Goal: Task Accomplishment & Management: Use online tool/utility

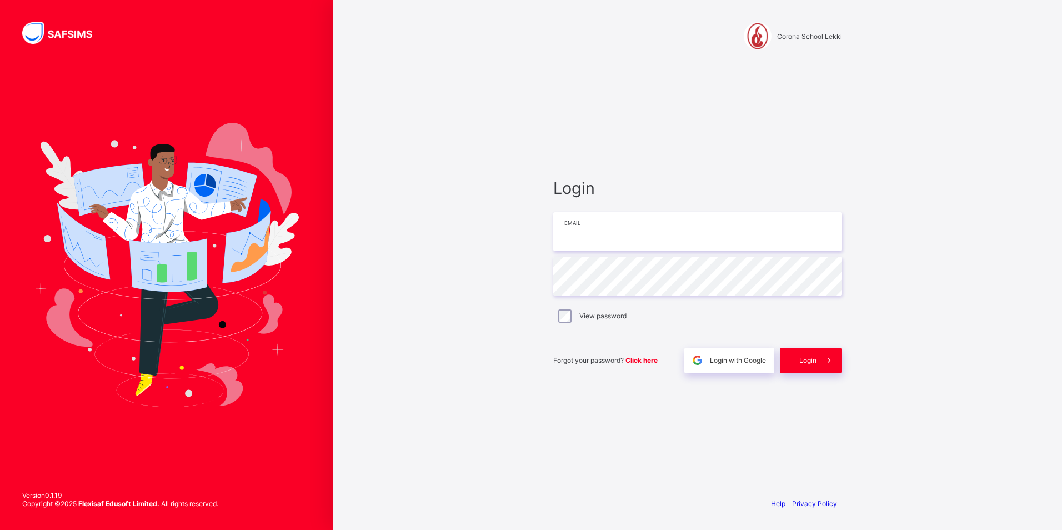
click at [723, 227] on input "email" at bounding box center [697, 231] width 289 height 39
type input "**********"
click at [812, 362] on div "Login" at bounding box center [811, 361] width 62 height 26
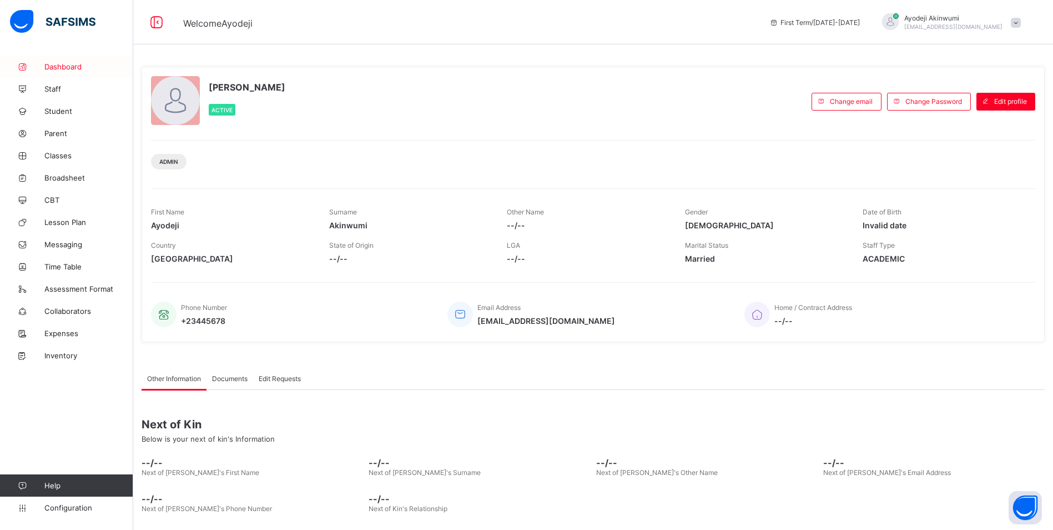
click at [64, 68] on span "Dashboard" at bounding box center [88, 66] width 89 height 9
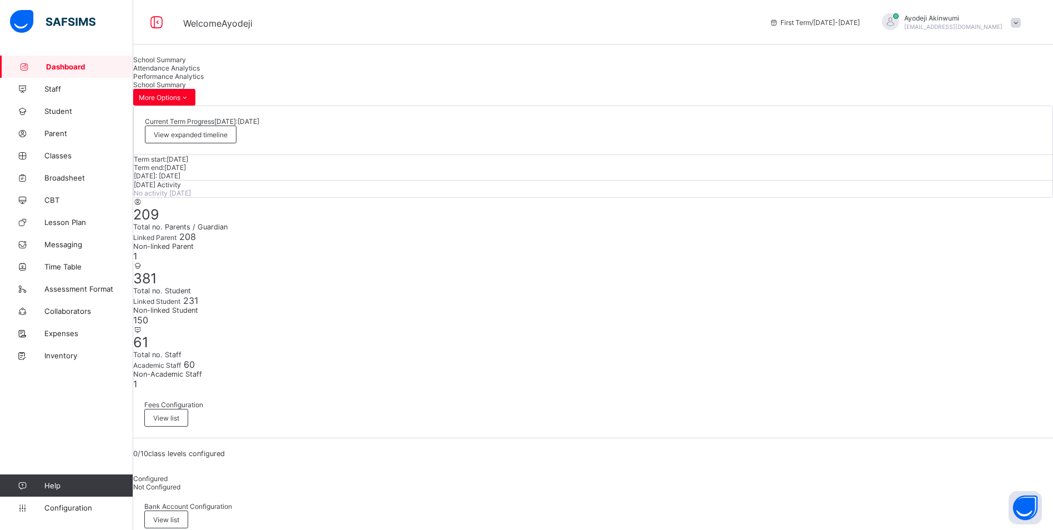
click at [200, 72] on span "Attendance Analytics" at bounding box center [166, 68] width 67 height 8
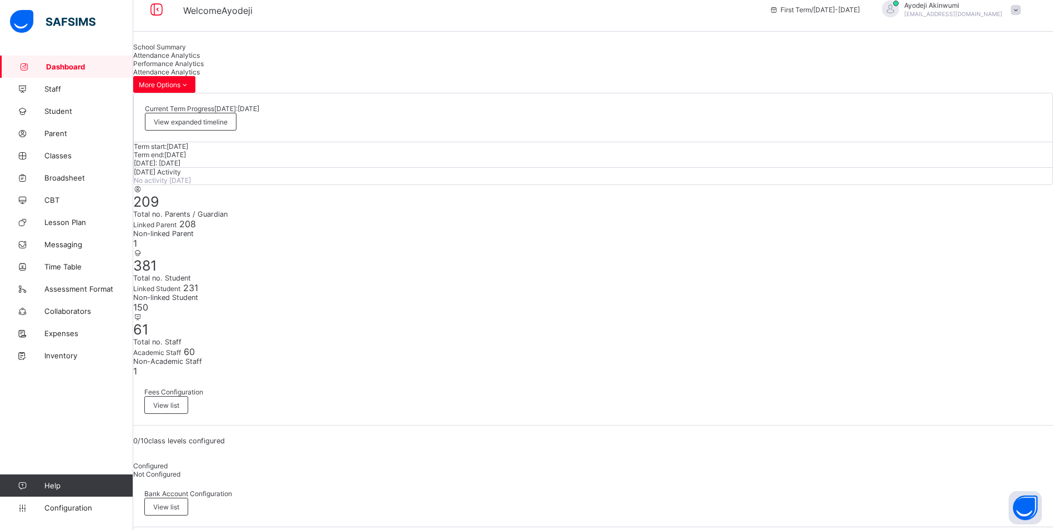
scroll to position [24, 0]
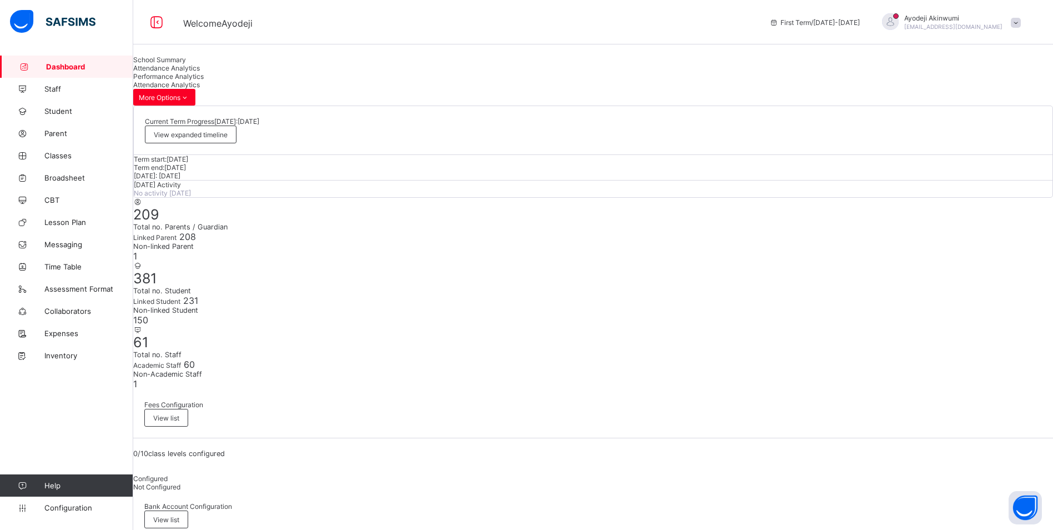
drag, startPoint x: 378, startPoint y: 139, endPoint x: 384, endPoint y: 163, distance: 24.0
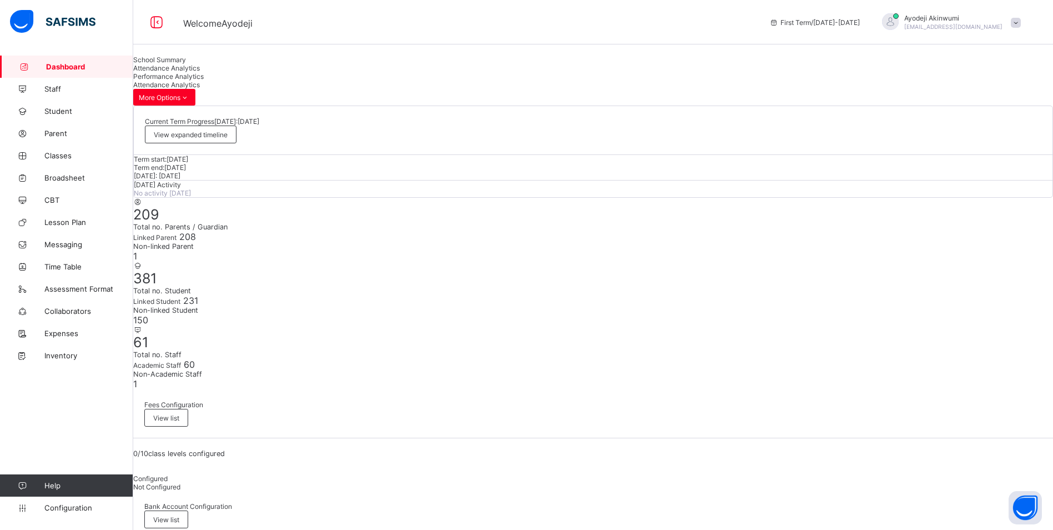
drag, startPoint x: 873, startPoint y: 134, endPoint x: 858, endPoint y: 135, distance: 15.0
drag, startPoint x: 286, startPoint y: 181, endPoint x: 386, endPoint y: 165, distance: 101.2
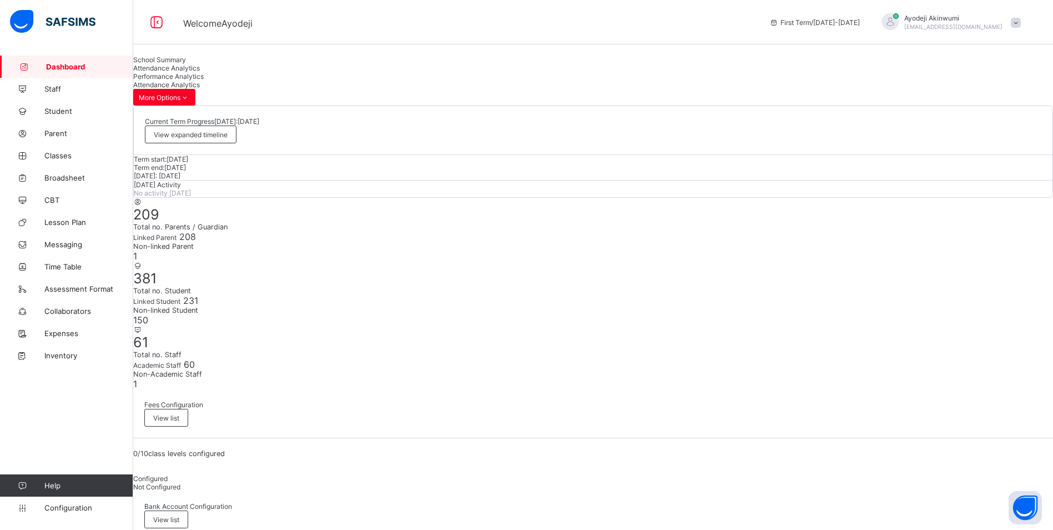
drag, startPoint x: 382, startPoint y: 145, endPoint x: 372, endPoint y: 165, distance: 21.9
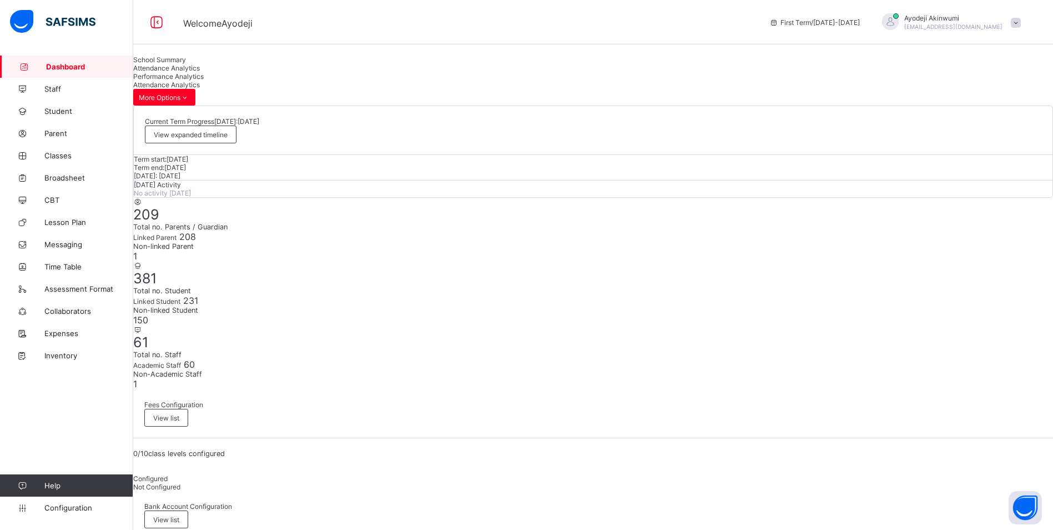
drag, startPoint x: 1024, startPoint y: 137, endPoint x: 1021, endPoint y: 143, distance: 6.2
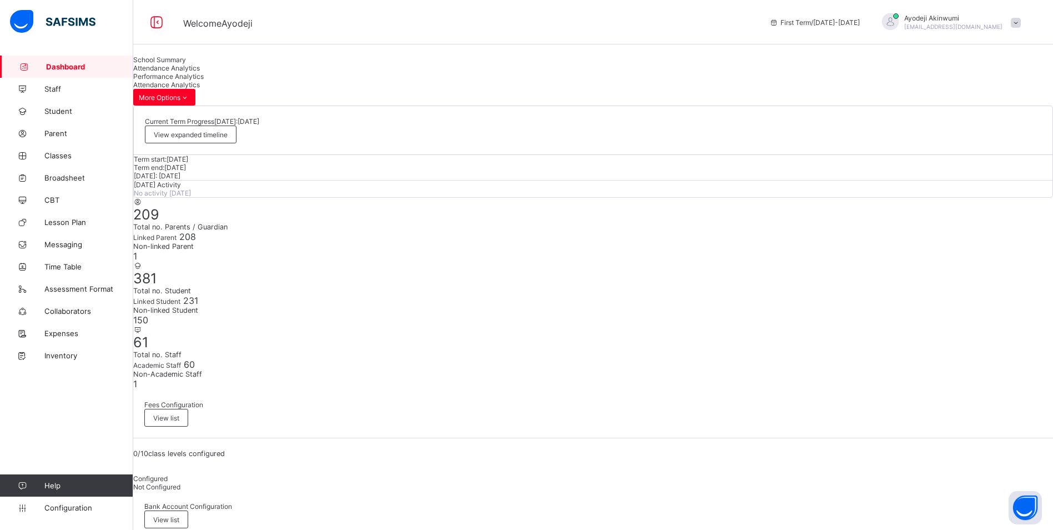
drag, startPoint x: 359, startPoint y: 144, endPoint x: 362, endPoint y: 155, distance: 11.3
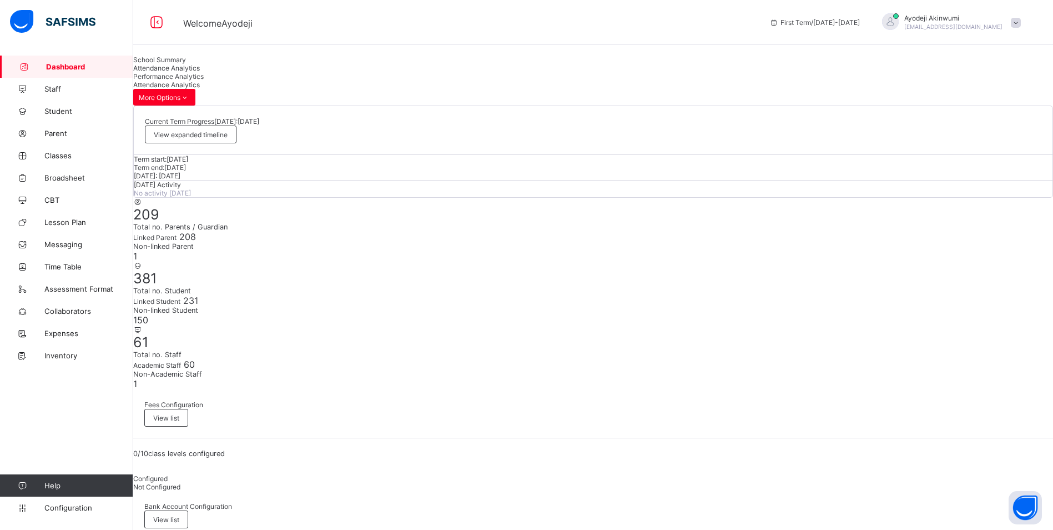
drag, startPoint x: 1011, startPoint y: 180, endPoint x: 991, endPoint y: 181, distance: 20.0
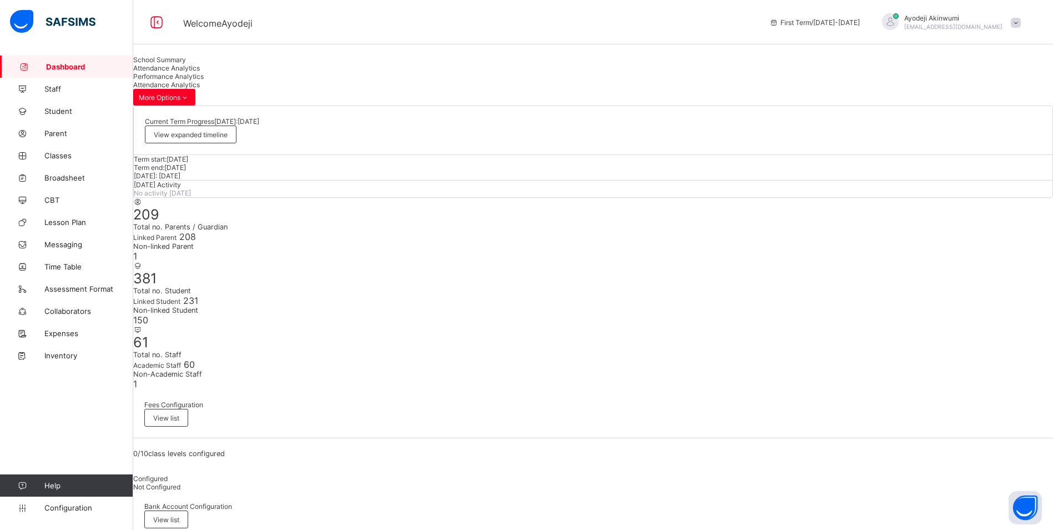
drag, startPoint x: 366, startPoint y: 143, endPoint x: 365, endPoint y: 152, distance: 9.0
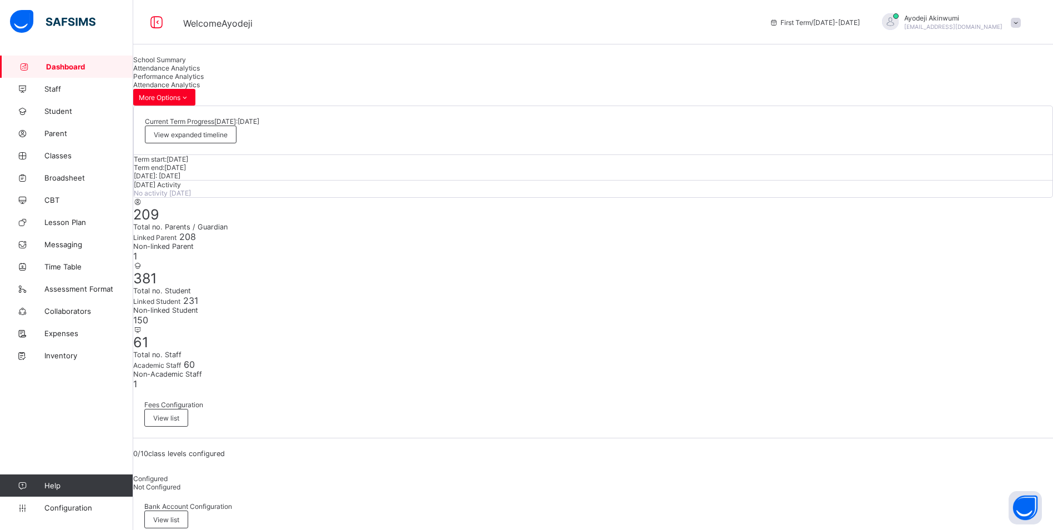
drag, startPoint x: 347, startPoint y: 140, endPoint x: 360, endPoint y: 155, distance: 19.7
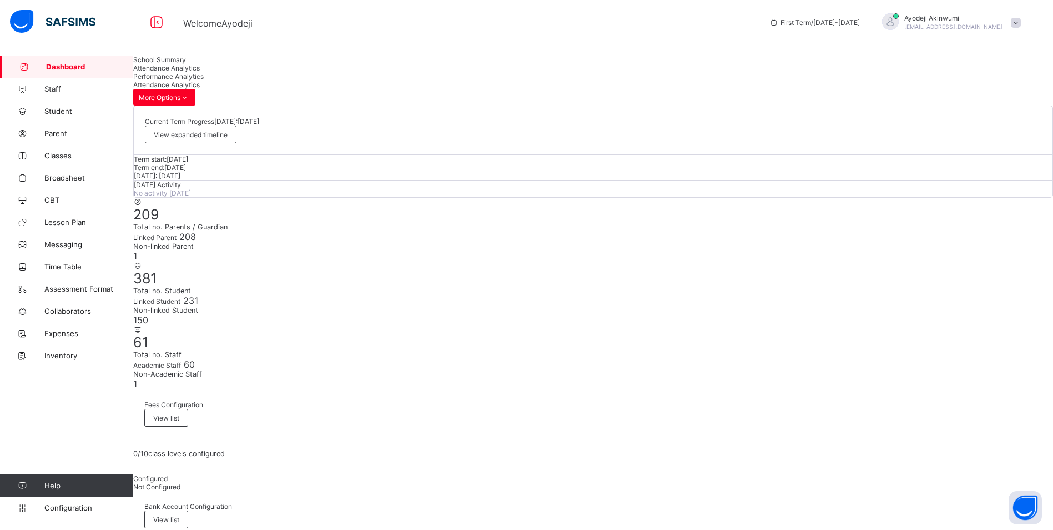
drag, startPoint x: 369, startPoint y: 142, endPoint x: 383, endPoint y: 222, distance: 81.6
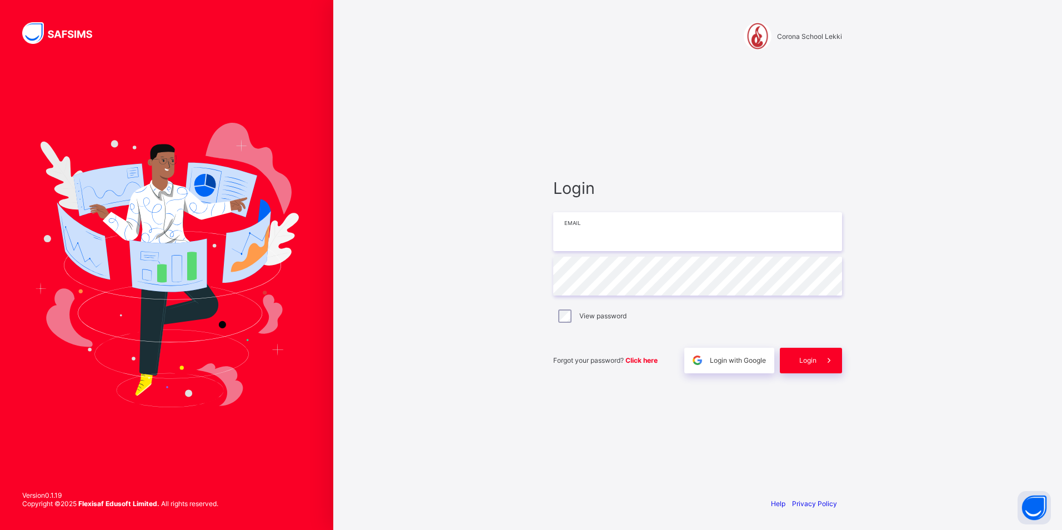
click at [583, 233] on input "email" at bounding box center [697, 231] width 289 height 39
type input "**********"
click at [541, 277] on div "**********" at bounding box center [697, 265] width 333 height 530
drag, startPoint x: 0, startPoint y: 0, endPoint x: 619, endPoint y: 278, distance: 678.8
click at [619, 278] on input "text" at bounding box center [697, 276] width 289 height 39
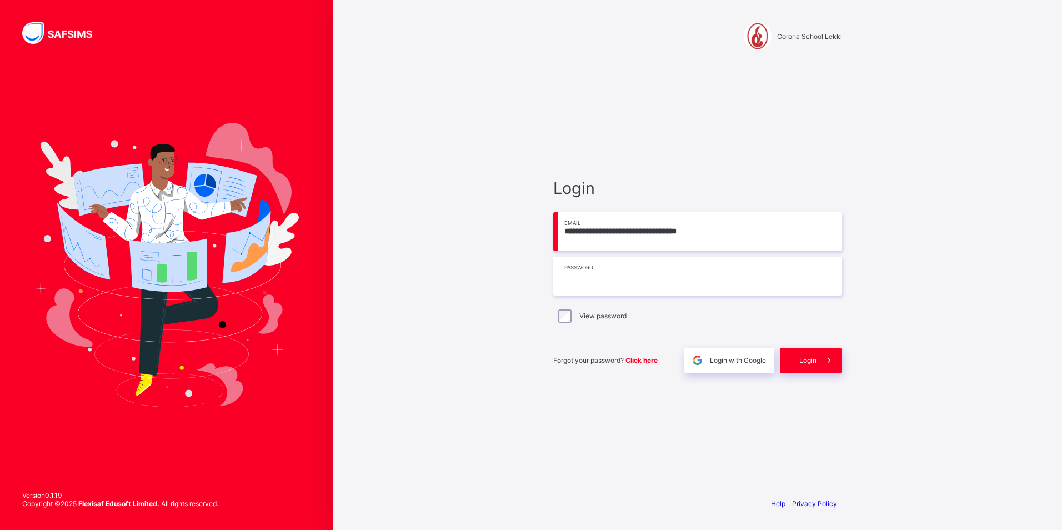
type input "*"
type input "**********"
click at [830, 360] on icon at bounding box center [829, 360] width 12 height 11
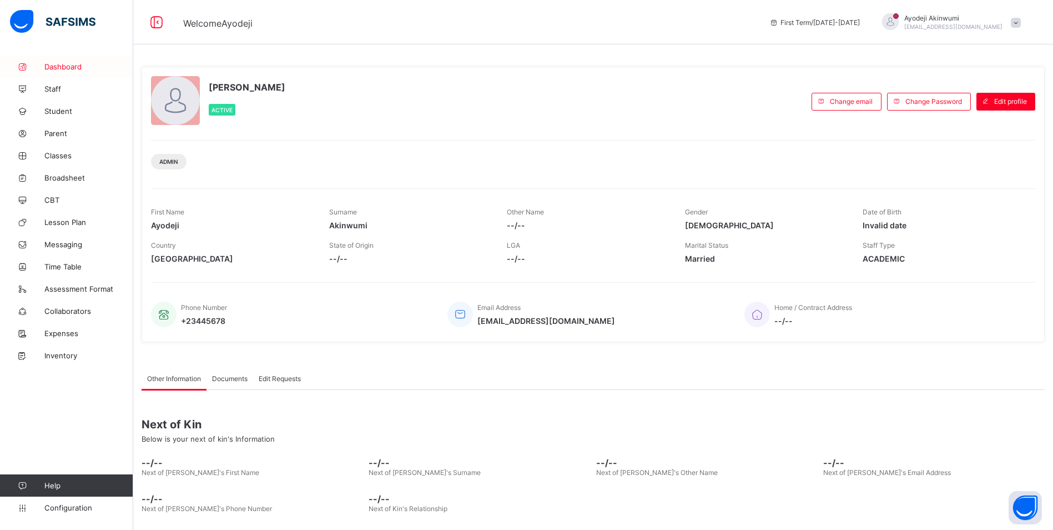
click at [69, 68] on span "Dashboard" at bounding box center [88, 66] width 89 height 9
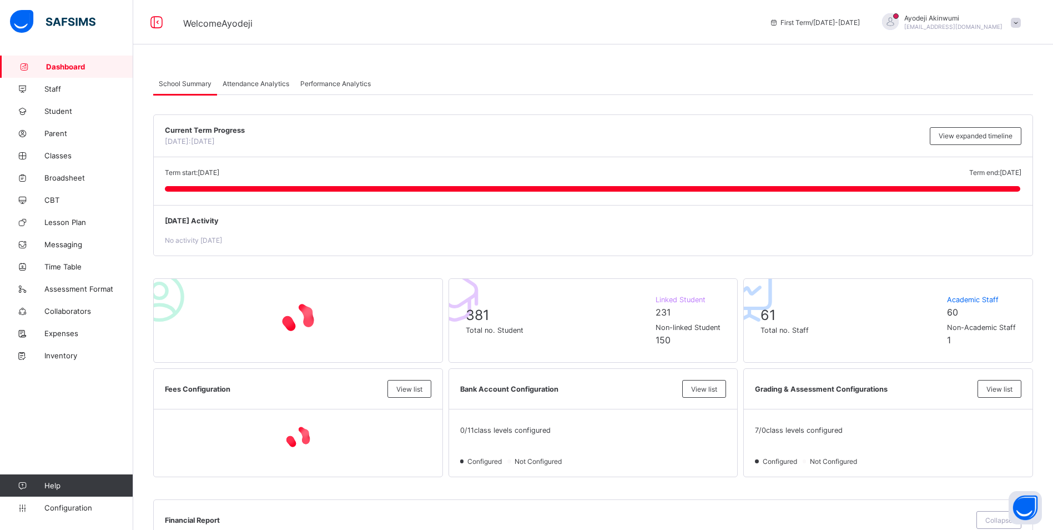
click at [262, 80] on span "Attendance Analytics" at bounding box center [256, 83] width 67 height 8
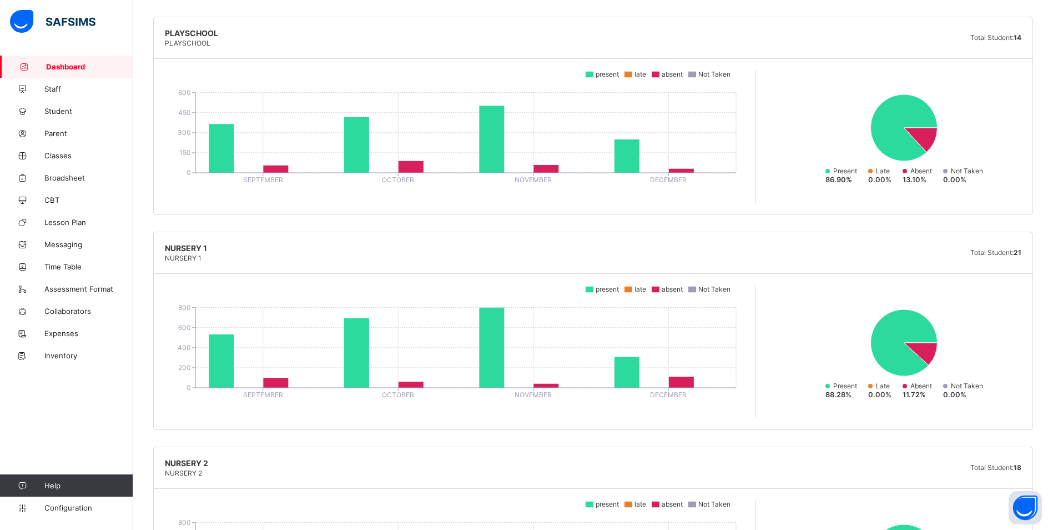
scroll to position [500, 0]
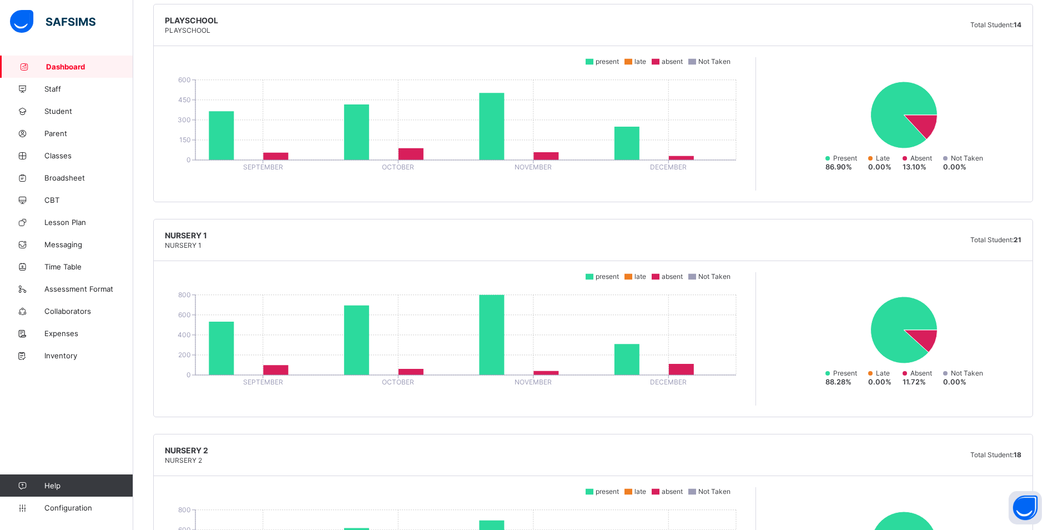
click at [193, 238] on span "NURSERY 1" at bounding box center [186, 234] width 42 height 9
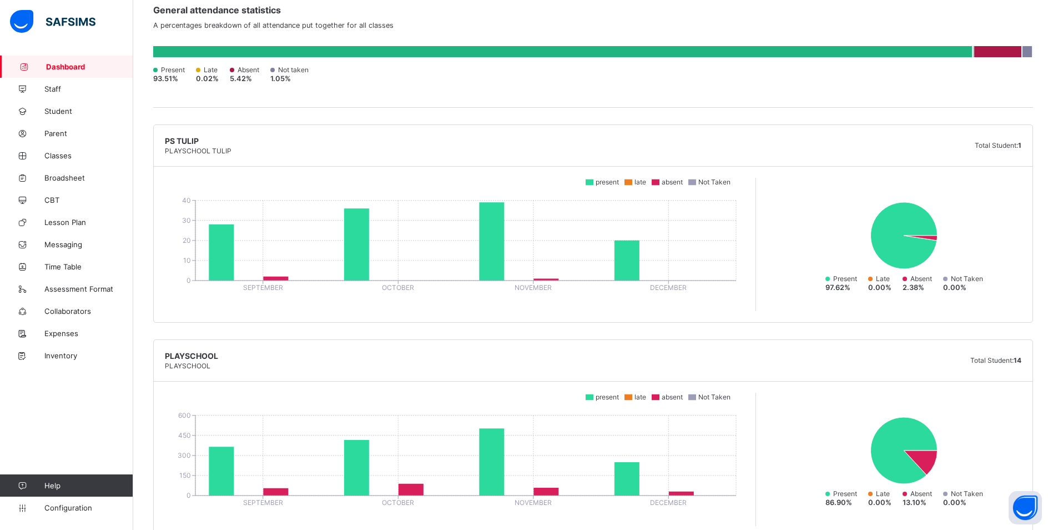
scroll to position [0, 0]
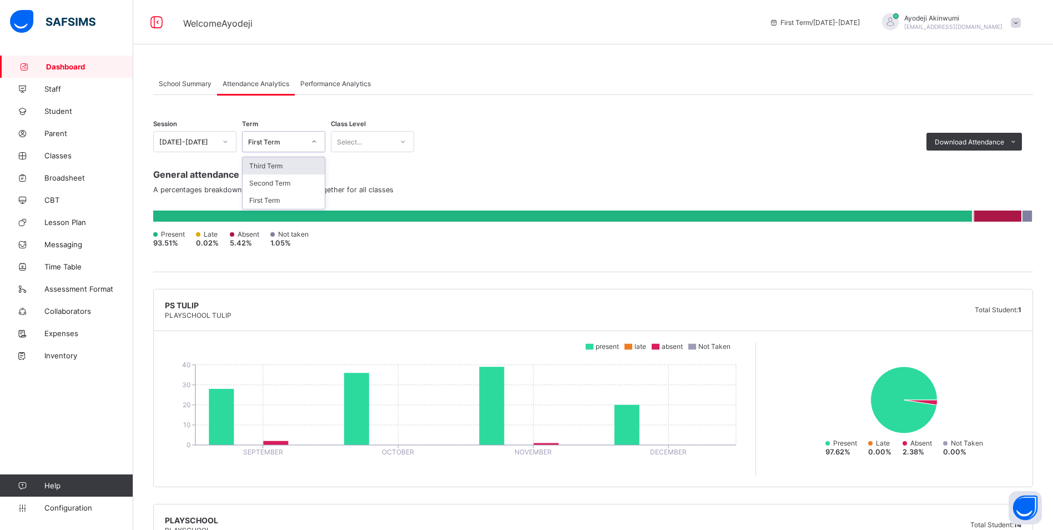
click at [302, 134] on div "First Term" at bounding box center [273, 142] width 61 height 16
click at [271, 183] on div "Second Term" at bounding box center [284, 182] width 82 height 17
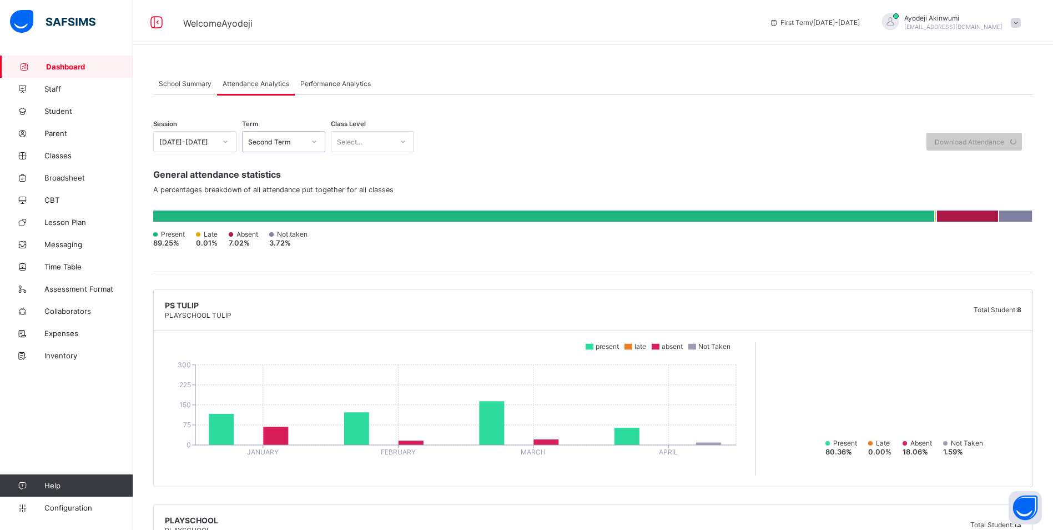
click at [368, 144] on div "Select..." at bounding box center [362, 142] width 61 height 16
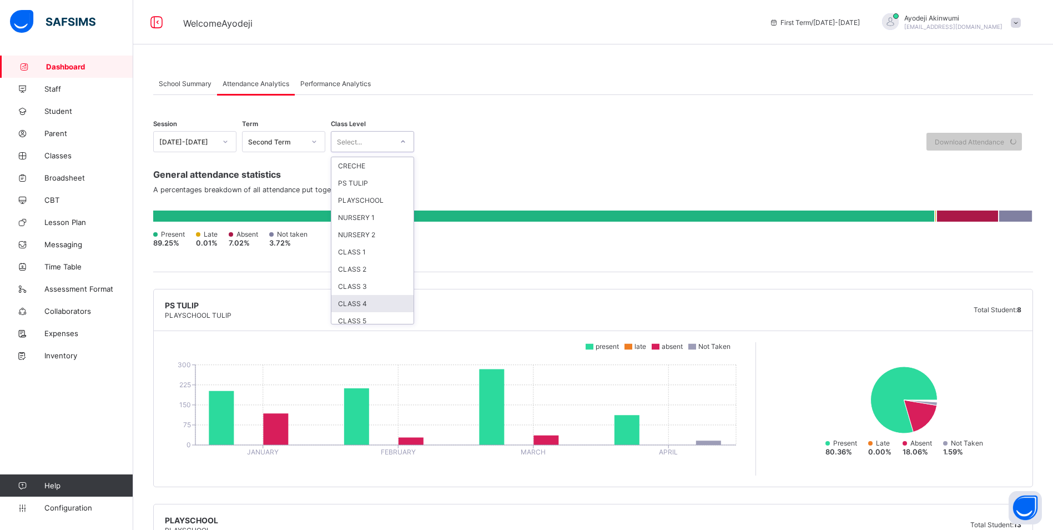
click at [364, 299] on div "CLASS 4" at bounding box center [373, 303] width 82 height 17
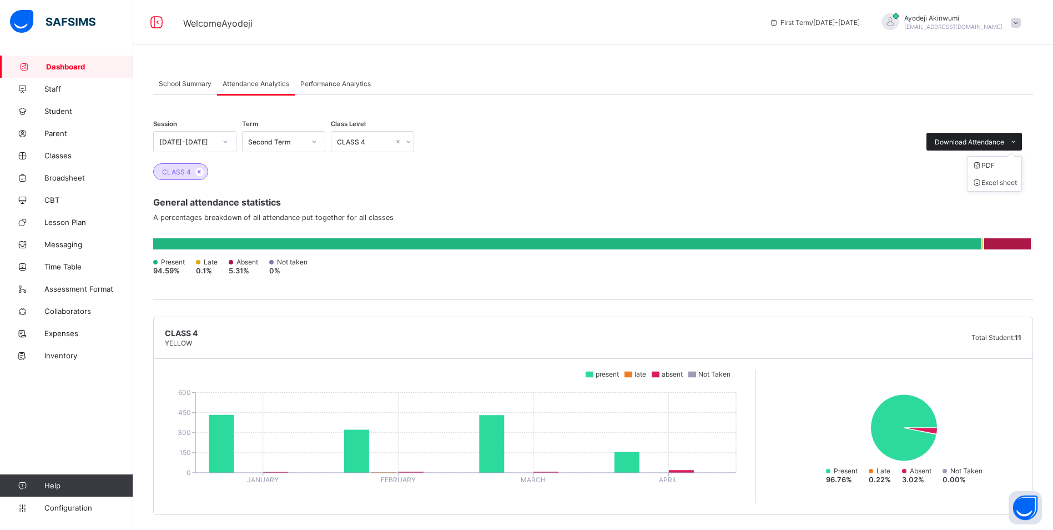
click at [1021, 136] on span at bounding box center [1014, 142] width 18 height 18
click at [1005, 177] on li "Excel sheet" at bounding box center [995, 182] width 54 height 17
